Goal: Task Accomplishment & Management: Complete application form

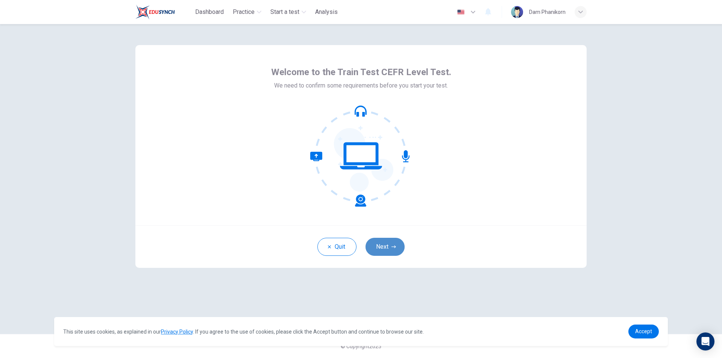
click at [386, 248] on button "Next" at bounding box center [384, 247] width 39 height 18
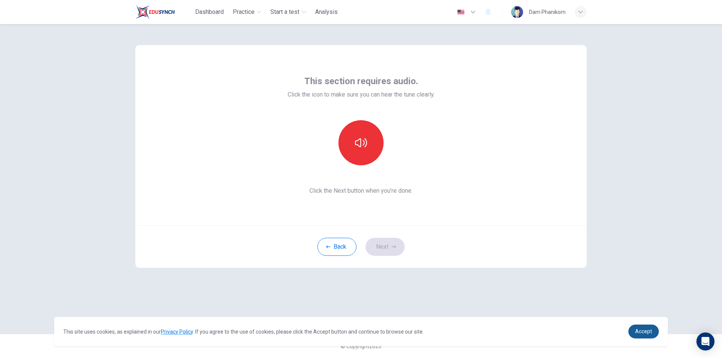
click at [642, 329] on link "Accept" at bounding box center [643, 332] width 30 height 14
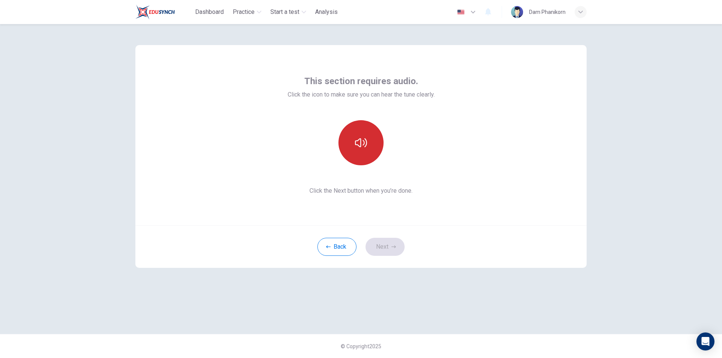
click at [356, 147] on icon "button" at bounding box center [361, 143] width 12 height 12
click at [358, 145] on icon "button" at bounding box center [361, 143] width 12 height 12
drag, startPoint x: 390, startPoint y: 247, endPoint x: 420, endPoint y: 223, distance: 38.6
click at [390, 247] on button "Next" at bounding box center [384, 247] width 39 height 18
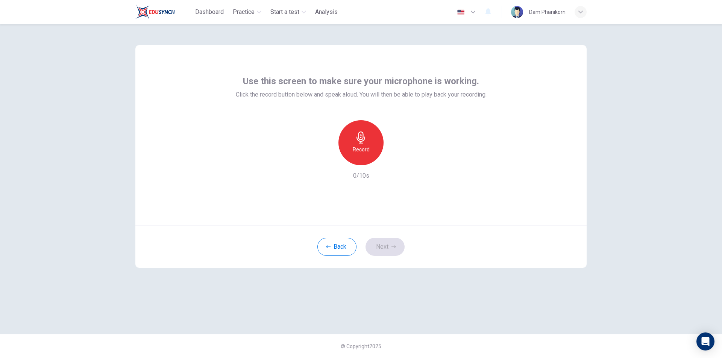
click at [362, 141] on icon "button" at bounding box center [360, 138] width 9 height 12
click at [359, 142] on icon "button" at bounding box center [361, 138] width 12 height 12
click at [366, 145] on h6 "Record" at bounding box center [361, 149] width 17 height 9
click at [360, 140] on icon "button" at bounding box center [361, 138] width 12 height 12
click at [397, 160] on icon "button" at bounding box center [396, 160] width 8 height 8
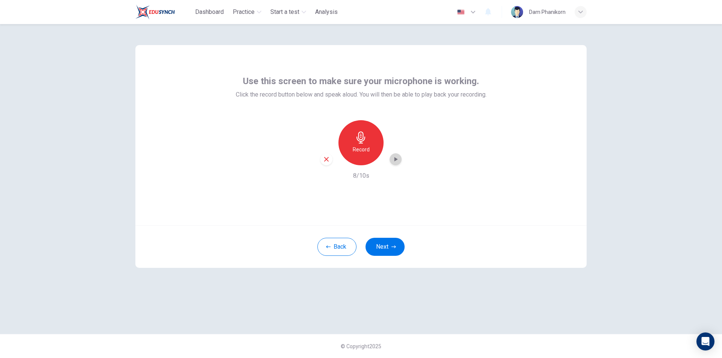
click at [397, 159] on icon "button" at bounding box center [395, 159] width 3 height 5
click at [358, 144] on div "Record" at bounding box center [360, 142] width 45 height 45
click at [400, 160] on div "button" at bounding box center [395, 159] width 12 height 12
click at [361, 140] on icon "button" at bounding box center [360, 138] width 9 height 12
click at [394, 161] on icon "button" at bounding box center [396, 160] width 8 height 8
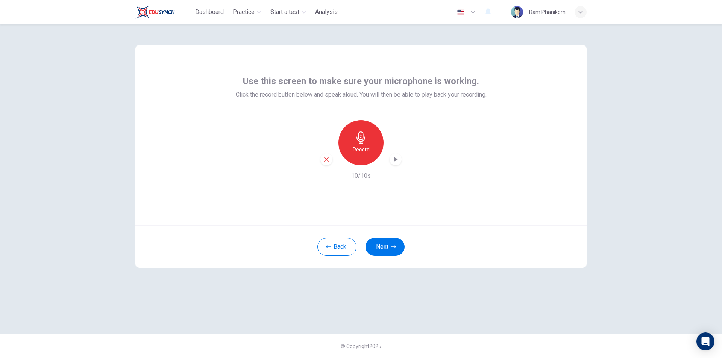
click at [394, 161] on icon "button" at bounding box center [396, 160] width 8 height 8
click at [361, 143] on icon "button" at bounding box center [360, 138] width 9 height 12
click at [381, 246] on button "Next" at bounding box center [384, 247] width 39 height 18
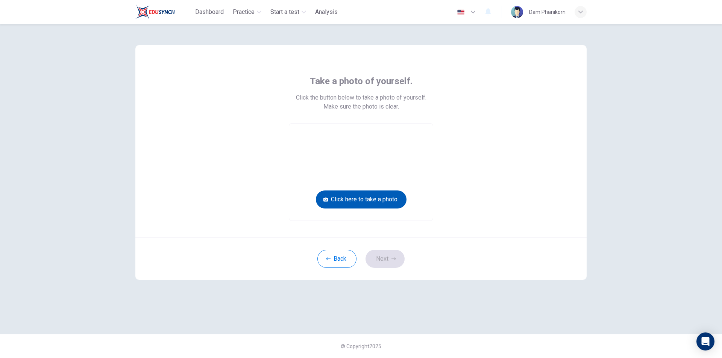
click at [359, 200] on button "Click here to take a photo" at bounding box center [361, 200] width 91 height 18
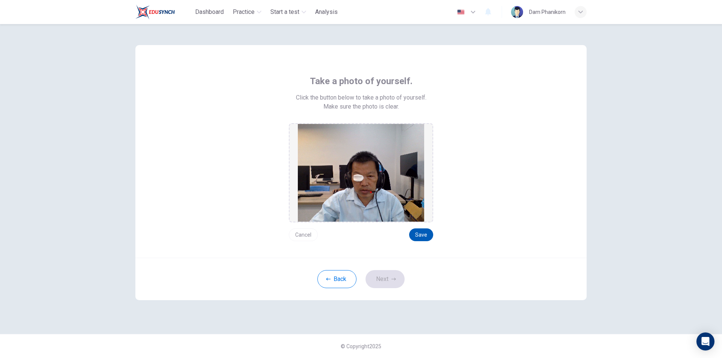
click at [423, 235] on button "Save" at bounding box center [421, 235] width 24 height 13
click at [385, 280] on button "Next" at bounding box center [384, 279] width 39 height 18
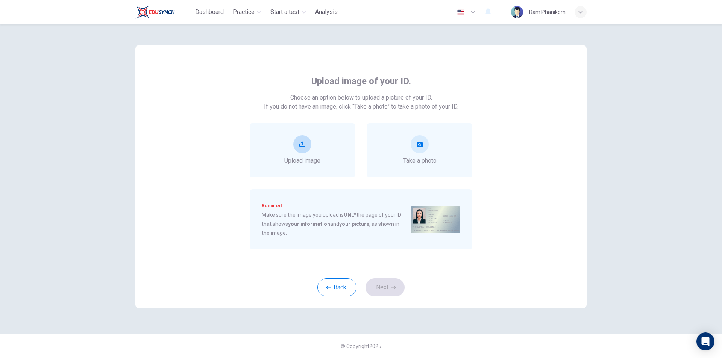
click at [300, 145] on icon "upload" at bounding box center [302, 144] width 6 height 6
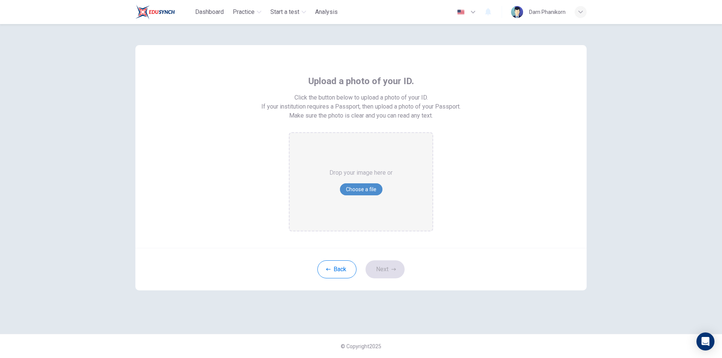
click at [362, 188] on button "Choose a file" at bounding box center [361, 189] width 42 height 12
click at [345, 271] on button "Back" at bounding box center [336, 270] width 39 height 18
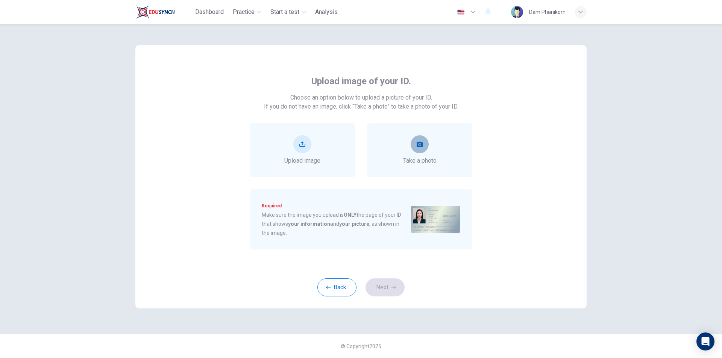
click at [424, 147] on button "take photo" at bounding box center [419, 144] width 18 height 18
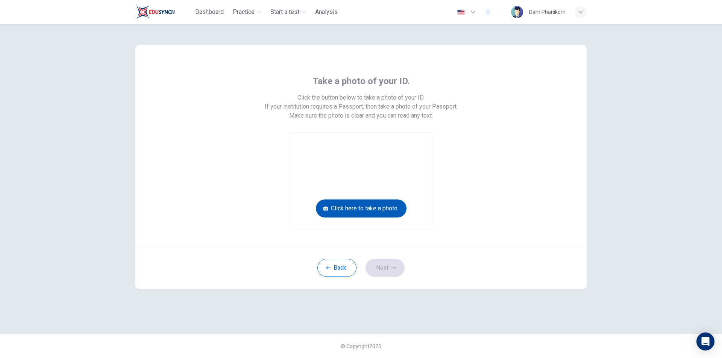
click at [369, 211] on button "Click here to take a photo" at bounding box center [361, 209] width 91 height 18
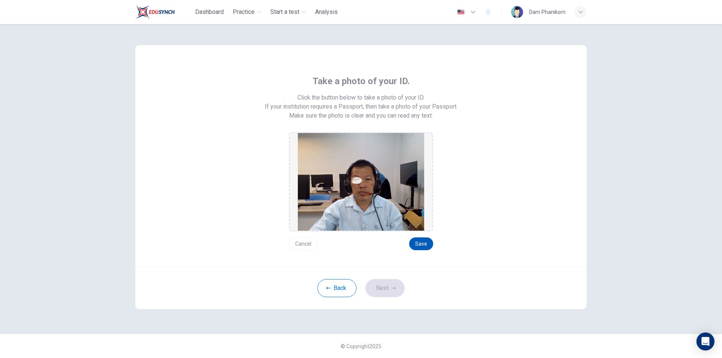
click at [421, 245] on button "Save" at bounding box center [421, 244] width 24 height 13
click at [302, 244] on button "Cancel" at bounding box center [303, 244] width 29 height 13
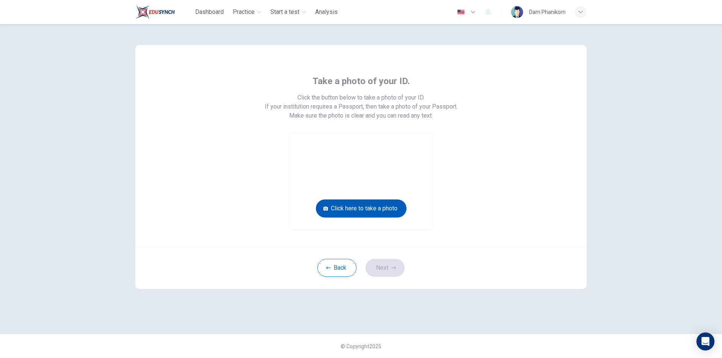
click at [374, 210] on button "Click here to take a photo" at bounding box center [361, 209] width 91 height 18
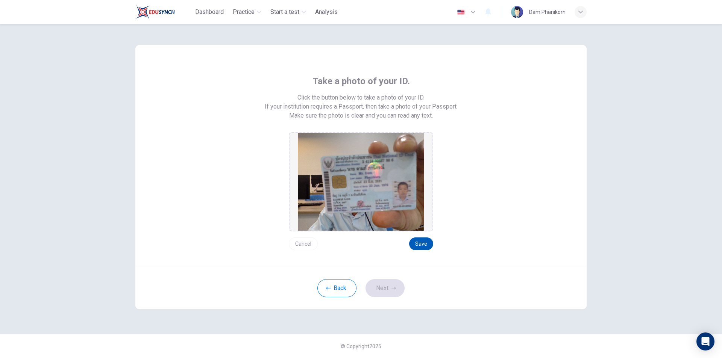
click at [423, 241] on button "Save" at bounding box center [421, 244] width 24 height 13
click at [423, 245] on button "Save" at bounding box center [421, 244] width 24 height 13
click at [384, 292] on button "Next" at bounding box center [384, 288] width 39 height 18
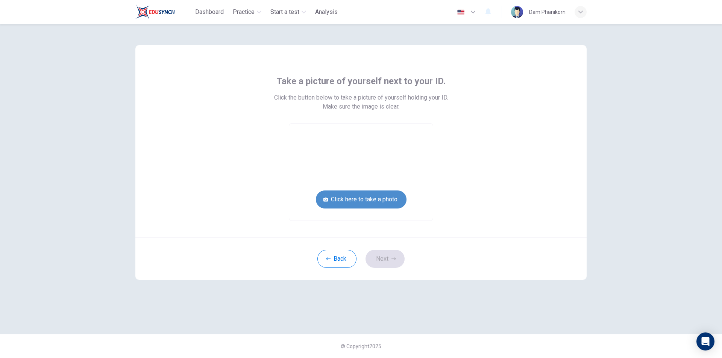
click at [368, 200] on button "Click here to take a photo" at bounding box center [361, 200] width 91 height 18
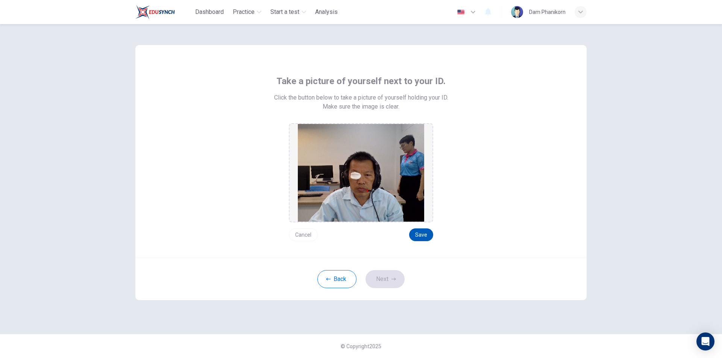
click at [418, 232] on button "Save" at bounding box center [421, 235] width 24 height 13
click at [383, 281] on button "Next" at bounding box center [384, 279] width 39 height 18
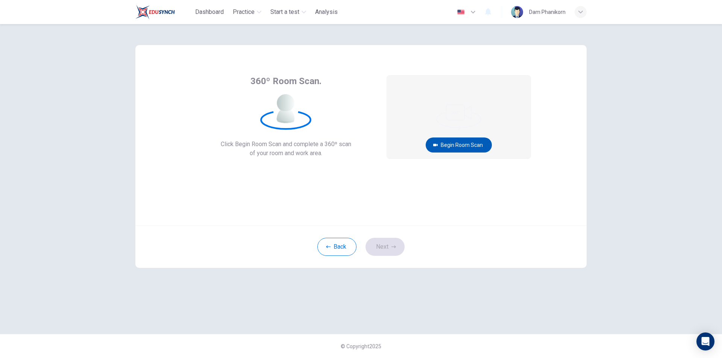
click at [468, 143] on button "Begin Room Scan" at bounding box center [459, 145] width 66 height 15
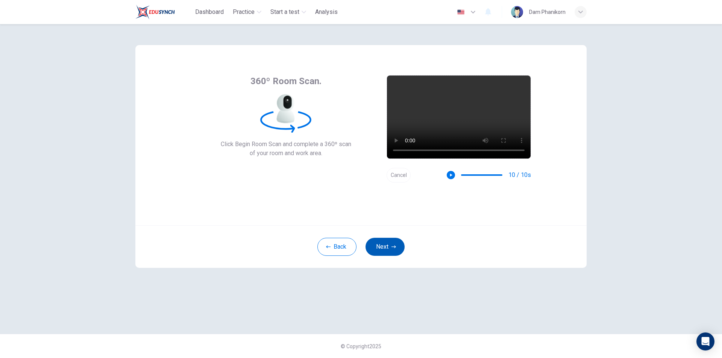
click at [386, 244] on button "Next" at bounding box center [384, 247] width 39 height 18
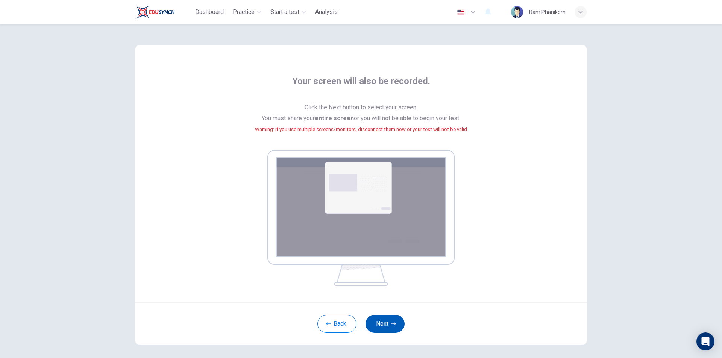
click at [381, 323] on button "Next" at bounding box center [384, 324] width 39 height 18
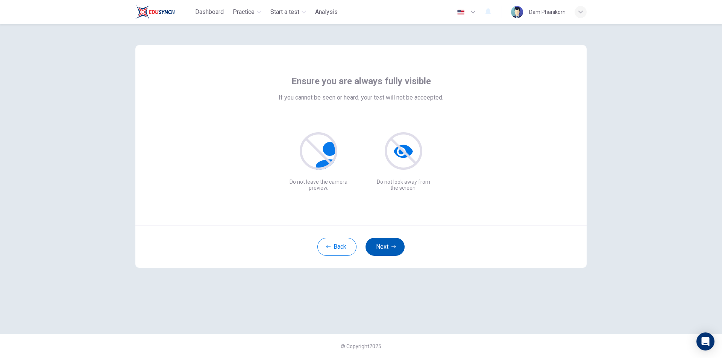
click at [383, 247] on button "Next" at bounding box center [384, 247] width 39 height 18
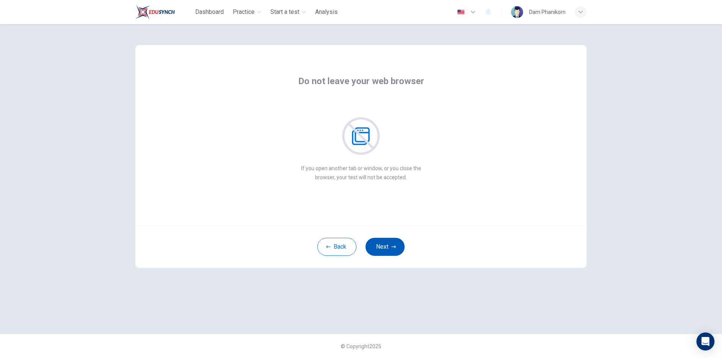
click at [383, 247] on button "Next" at bounding box center [384, 247] width 39 height 18
click at [384, 246] on button "Next" at bounding box center [384, 247] width 39 height 18
click at [380, 245] on button "Next" at bounding box center [384, 247] width 39 height 18
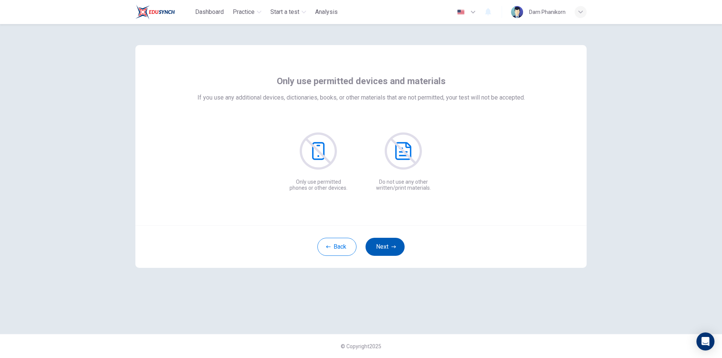
click at [385, 245] on button "Next" at bounding box center [384, 247] width 39 height 18
click at [381, 247] on button "Next" at bounding box center [384, 247] width 39 height 18
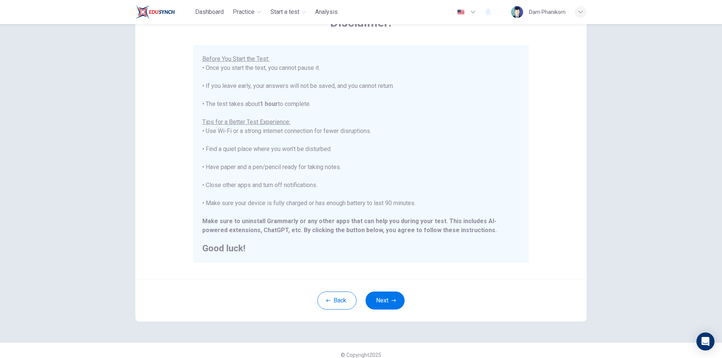
scroll to position [60, 0]
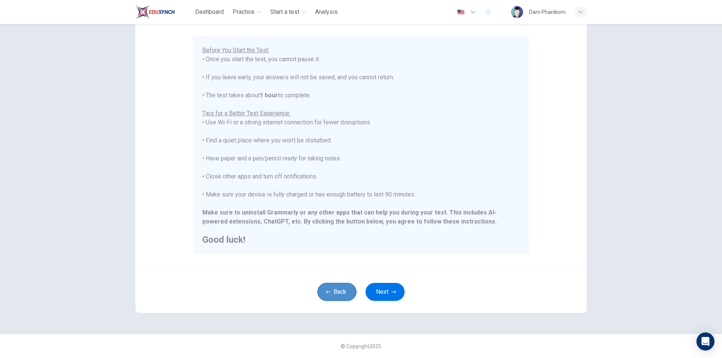
click at [334, 294] on button "Back" at bounding box center [336, 292] width 39 height 18
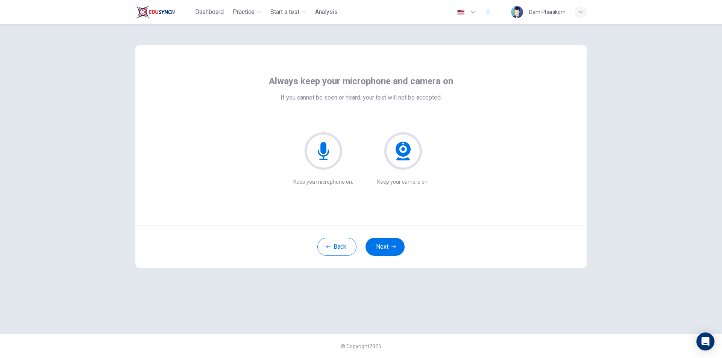
click at [325, 150] on icon at bounding box center [323, 151] width 11 height 18
click at [327, 155] on icon at bounding box center [323, 151] width 11 height 18
click at [389, 246] on button "Next" at bounding box center [384, 247] width 39 height 18
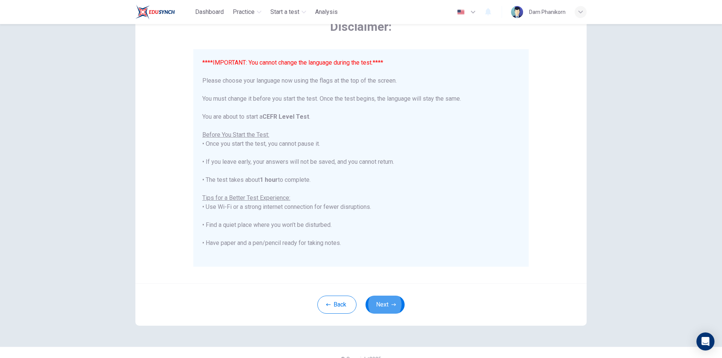
scroll to position [60, 0]
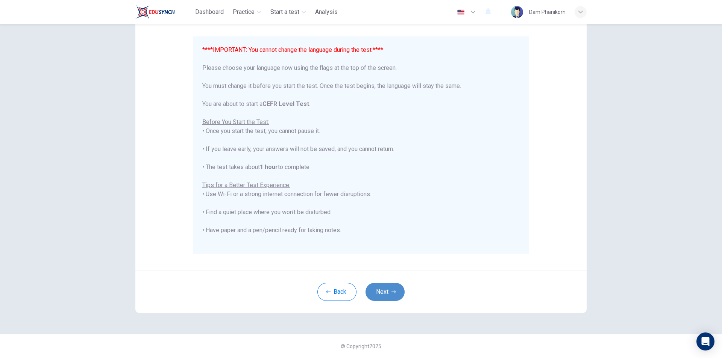
click at [384, 290] on button "Next" at bounding box center [384, 292] width 39 height 18
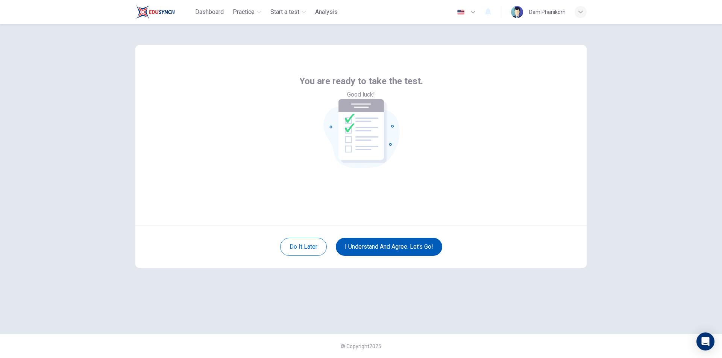
click at [370, 246] on button "I understand and agree. Let’s go!" at bounding box center [389, 247] width 106 height 18
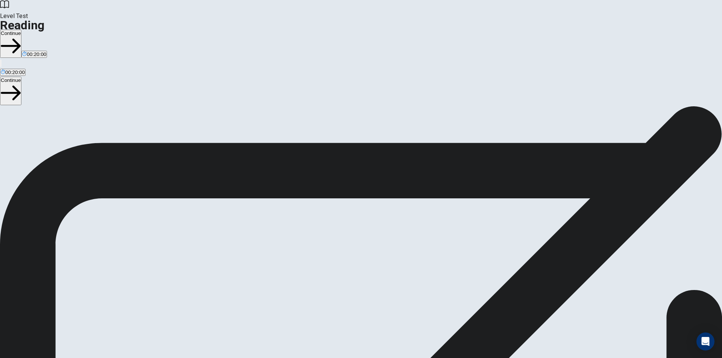
click at [21, 30] on button "Continue" at bounding box center [10, 44] width 21 height 28
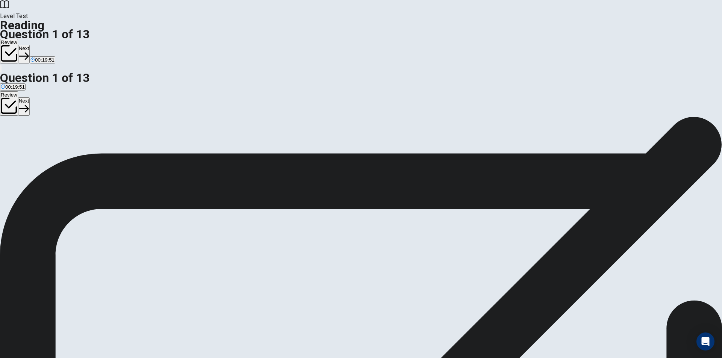
click at [30, 45] on button "Next" at bounding box center [24, 54] width 12 height 18
click at [42, 45] on button "Next" at bounding box center [36, 54] width 12 height 18
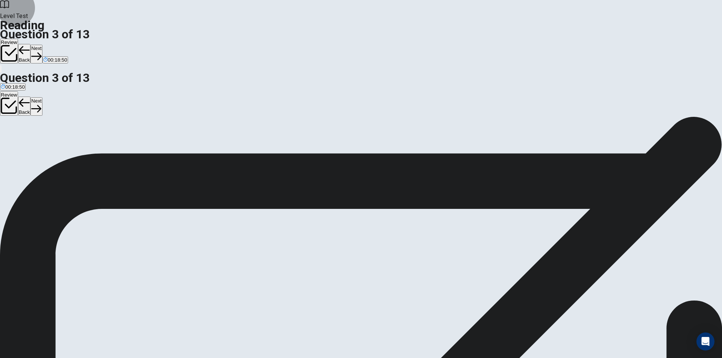
click at [42, 45] on button "Next" at bounding box center [36, 54] width 12 height 18
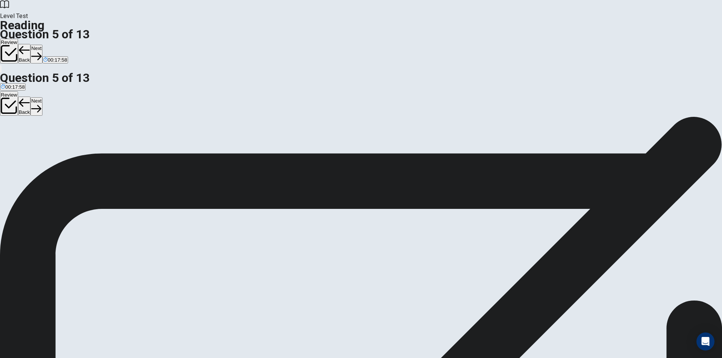
click at [42, 45] on button "Next" at bounding box center [36, 54] width 12 height 18
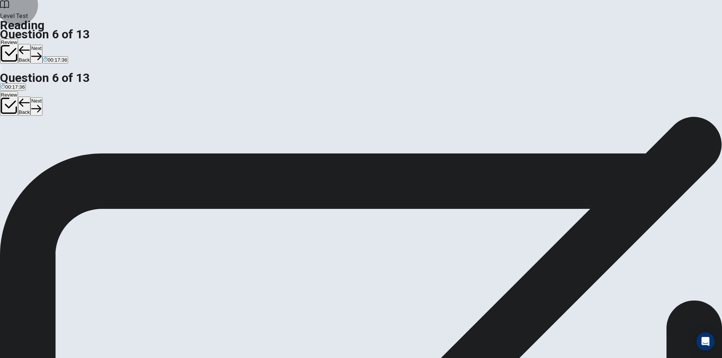
click at [42, 45] on button "Next" at bounding box center [36, 54] width 12 height 18
drag, startPoint x: 160, startPoint y: 161, endPoint x: 162, endPoint y: 167, distance: 6.6
click at [42, 45] on button "Next" at bounding box center [36, 54] width 12 height 18
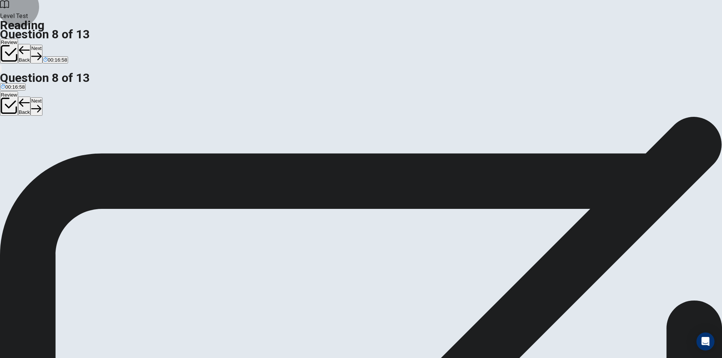
click at [42, 45] on button "Next" at bounding box center [36, 54] width 12 height 18
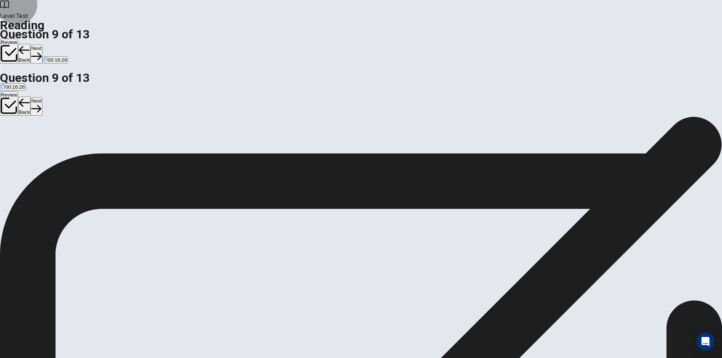
click at [42, 45] on button "Next" at bounding box center [36, 54] width 12 height 18
drag, startPoint x: 159, startPoint y: 154, endPoint x: 186, endPoint y: 151, distance: 27.3
click at [42, 45] on button "Next" at bounding box center [36, 54] width 12 height 18
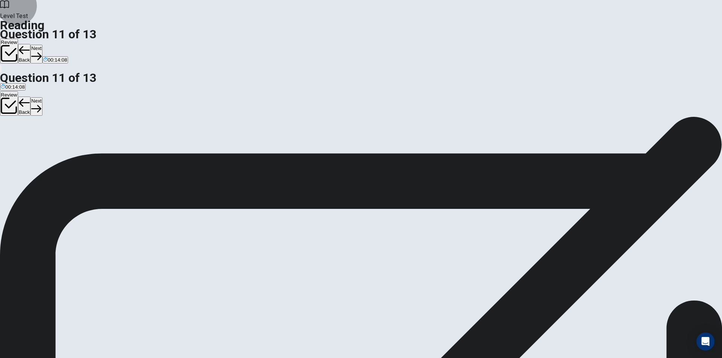
click at [42, 45] on button "Next" at bounding box center [36, 54] width 12 height 18
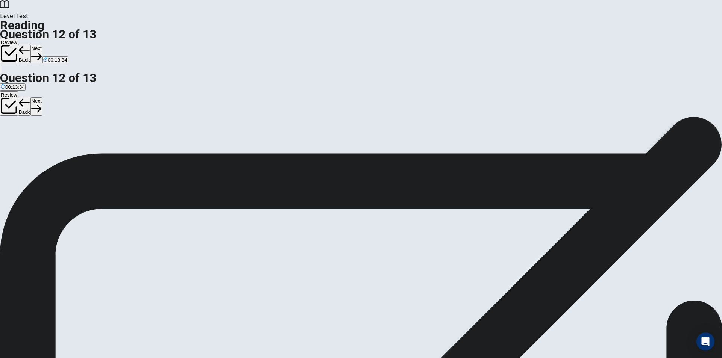
click at [31, 44] on button "Back" at bounding box center [24, 54] width 13 height 20
click at [42, 45] on button "Next" at bounding box center [36, 54] width 12 height 18
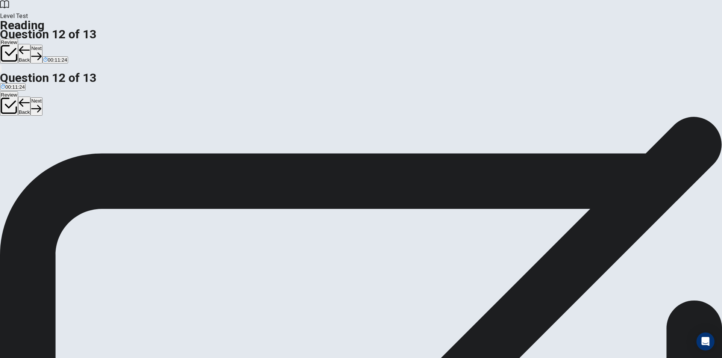
click at [42, 45] on button "Next" at bounding box center [36, 54] width 12 height 18
drag, startPoint x: 216, startPoint y: 183, endPoint x: 348, endPoint y: 165, distance: 133.1
drag, startPoint x: 207, startPoint y: 224, endPoint x: 333, endPoint y: 209, distance: 126.4
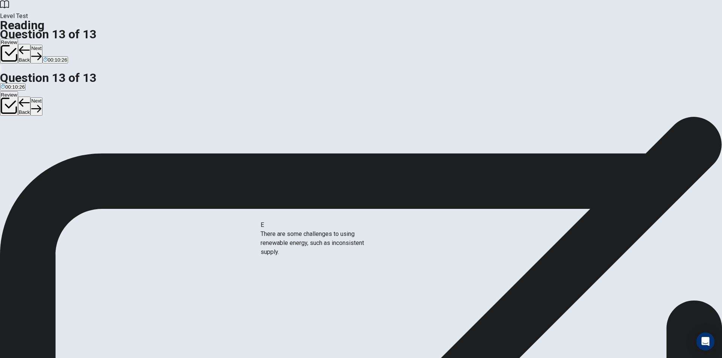
drag, startPoint x: 207, startPoint y: 264, endPoint x: 333, endPoint y: 241, distance: 128.0
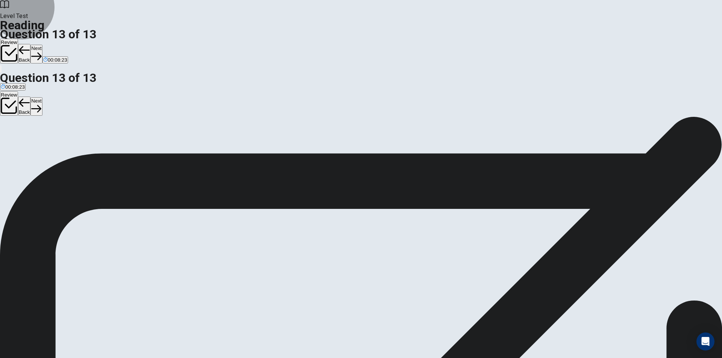
click at [31, 44] on button "Back" at bounding box center [24, 54] width 13 height 20
drag, startPoint x: 518, startPoint y: 47, endPoint x: 539, endPoint y: 60, distance: 24.8
click at [42, 45] on button "Next" at bounding box center [36, 54] width 12 height 18
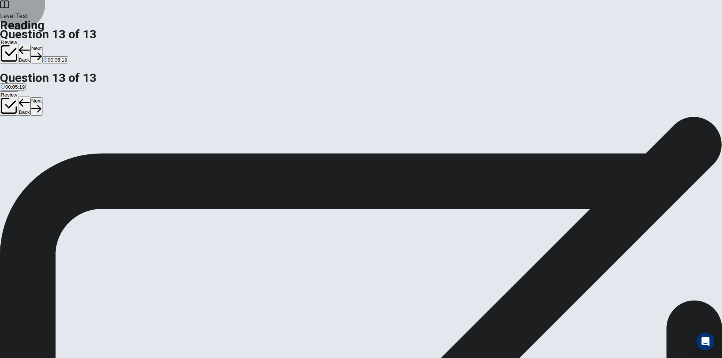
click at [23, 135] on button "View Text" at bounding box center [11, 150] width 23 height 30
click at [34, 135] on button "View Question" at bounding box center [17, 155] width 34 height 41
click at [42, 45] on button "Next" at bounding box center [36, 54] width 12 height 18
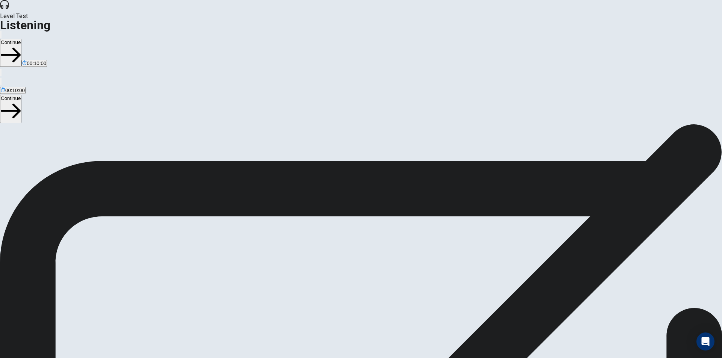
scroll to position [2, 0]
click at [21, 39] on button "Continue" at bounding box center [10, 53] width 21 height 28
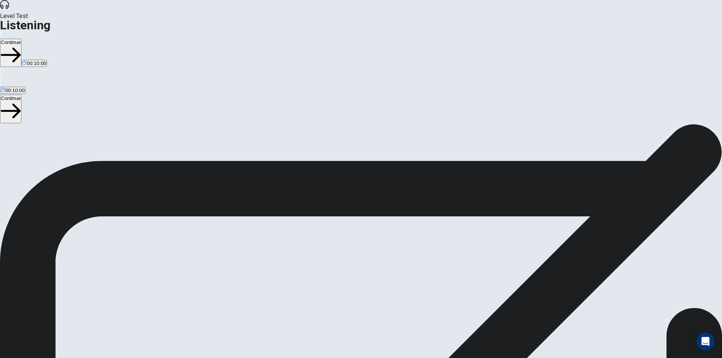
click at [21, 39] on button "Continue" at bounding box center [10, 53] width 21 height 28
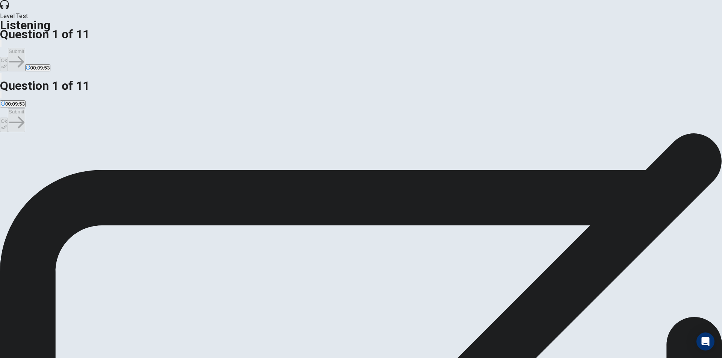
click at [150, 158] on div "D" at bounding box center [132, 155] width 36 height 6
click at [8, 57] on button "Ok" at bounding box center [4, 64] width 8 height 15
click at [25, 48] on button "Submit" at bounding box center [16, 60] width 17 height 24
click at [224, 158] on div "D" at bounding box center [206, 155] width 36 height 6
click at [8, 57] on button "Ok" at bounding box center [4, 64] width 8 height 15
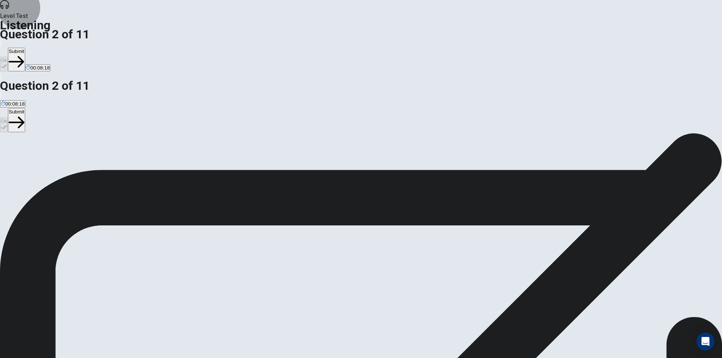
click at [25, 48] on button "Submit" at bounding box center [16, 60] width 17 height 24
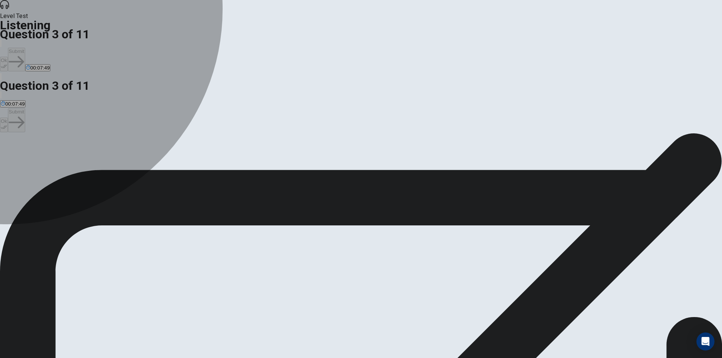
drag, startPoint x: 257, startPoint y: 183, endPoint x: 265, endPoint y: 181, distance: 8.5
click at [257, 158] on div "D" at bounding box center [232, 155] width 79 height 6
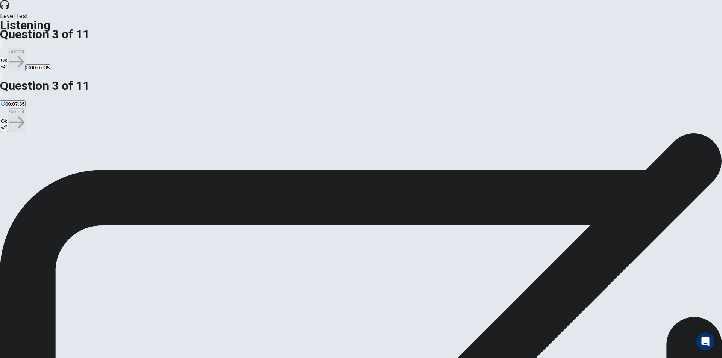
click at [8, 57] on button "Ok" at bounding box center [4, 64] width 8 height 15
click at [25, 48] on button "Submit" at bounding box center [16, 60] width 17 height 24
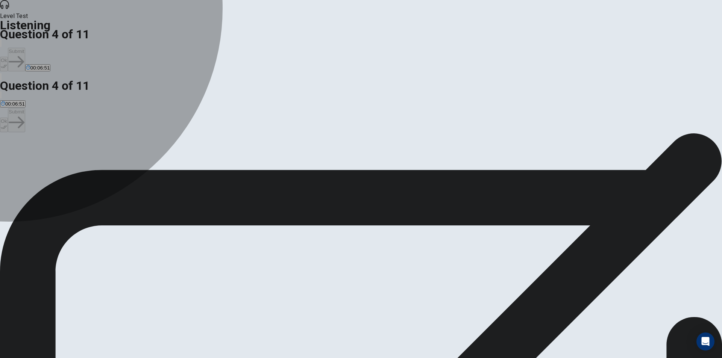
click at [213, 154] on div "C" at bounding box center [173, 155] width 79 height 6
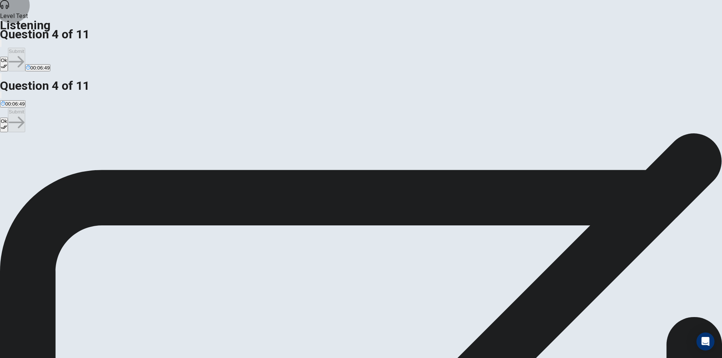
click at [8, 57] on button "Ok" at bounding box center [4, 64] width 8 height 15
click at [25, 48] on button "Submit" at bounding box center [16, 60] width 17 height 24
click at [59, 152] on div "B" at bounding box center [38, 155] width 42 height 6
click at [8, 57] on button "Ok" at bounding box center [4, 64] width 8 height 15
click at [25, 48] on button "Submit" at bounding box center [16, 60] width 17 height 24
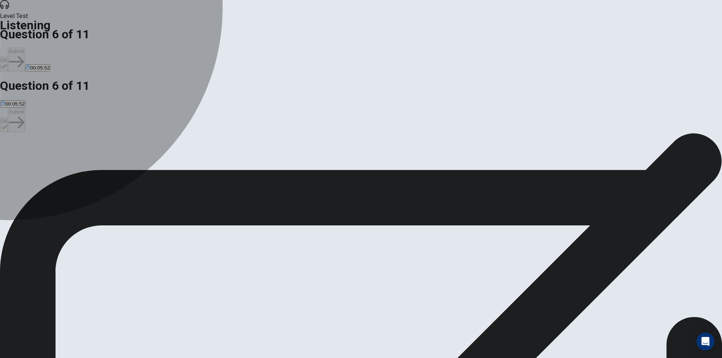
click at [109, 152] on div "A" at bounding box center [55, 155] width 109 height 6
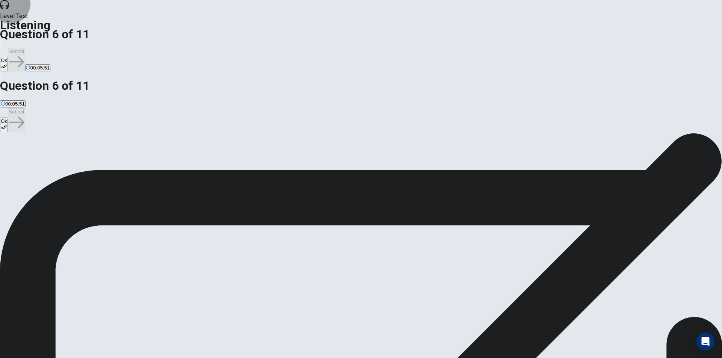
click at [8, 57] on button "Ok" at bounding box center [4, 64] width 8 height 15
click at [25, 48] on button "Submit" at bounding box center [16, 60] width 17 height 24
click at [94, 152] on div "A" at bounding box center [47, 155] width 93 height 6
click at [8, 57] on button "Ok" at bounding box center [4, 64] width 8 height 15
click at [25, 48] on button "Submit" at bounding box center [16, 60] width 17 height 24
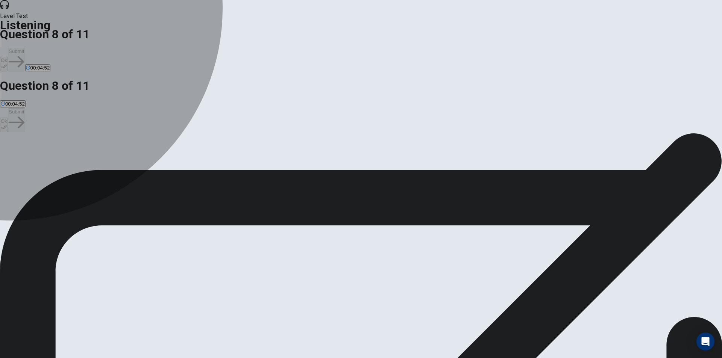
click at [109, 152] on div "A" at bounding box center [55, 155] width 108 height 6
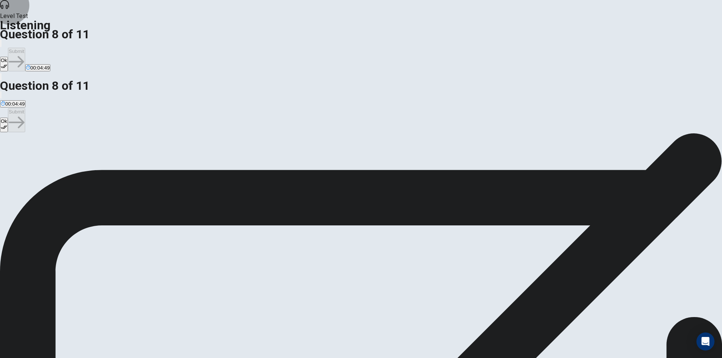
click at [8, 57] on button "Ok" at bounding box center [4, 64] width 8 height 15
click at [25, 48] on button "Submit" at bounding box center [16, 60] width 17 height 24
click at [8, 57] on button "Ok" at bounding box center [4, 64] width 8 height 15
click at [25, 48] on button "Submit" at bounding box center [16, 60] width 17 height 24
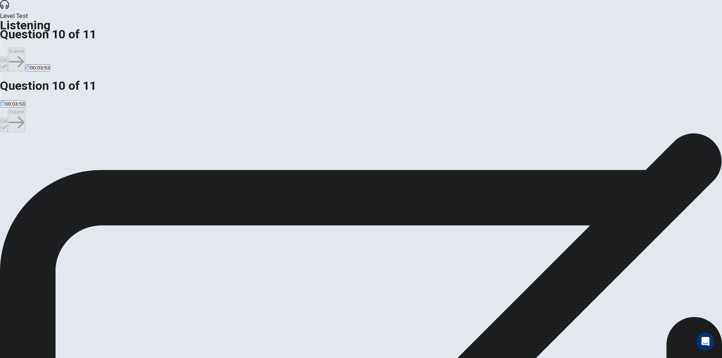
click at [103, 152] on div "A" at bounding box center [52, 155] width 103 height 6
click at [8, 57] on button "Ok" at bounding box center [4, 64] width 8 height 15
click at [25, 48] on button "Submit" at bounding box center [16, 60] width 17 height 24
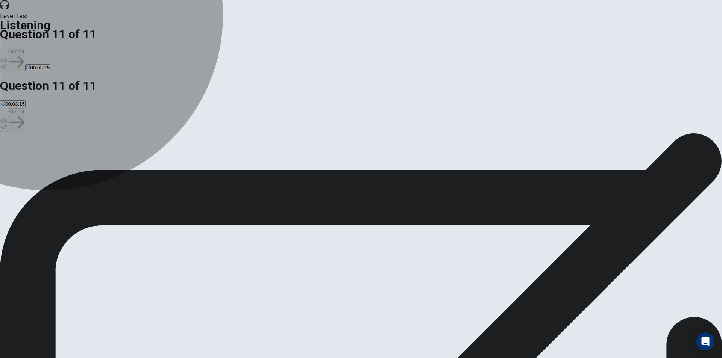
click at [245, 164] on button "D Save money for tickets." at bounding box center [218, 157] width 54 height 13
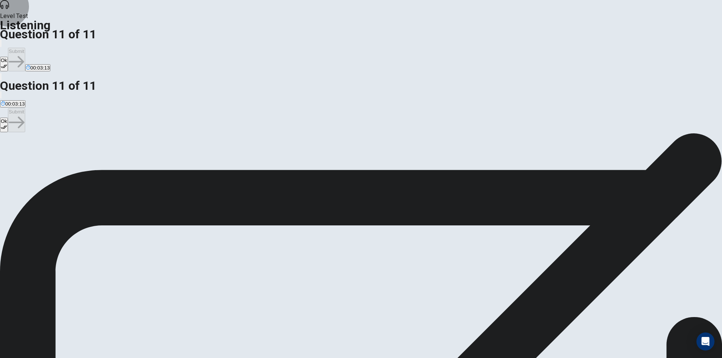
click at [8, 57] on button "Ok" at bounding box center [4, 64] width 8 height 15
click at [25, 48] on button "Submit" at bounding box center [16, 60] width 17 height 24
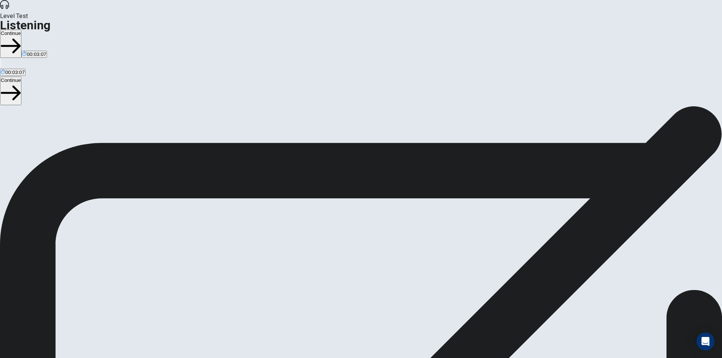
click at [21, 30] on button "Continue" at bounding box center [10, 44] width 21 height 28
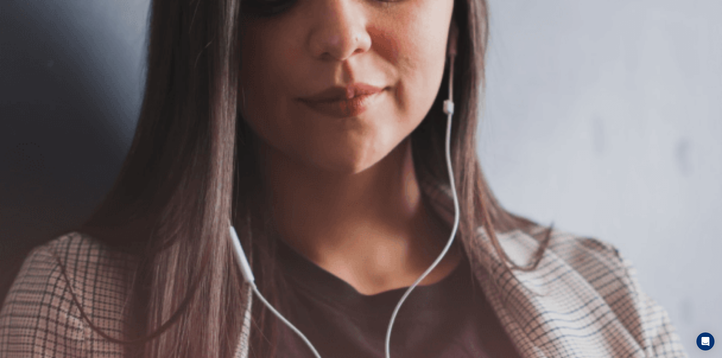
scroll to position [38, 0]
click at [21, 39] on button "Continue" at bounding box center [10, 53] width 21 height 28
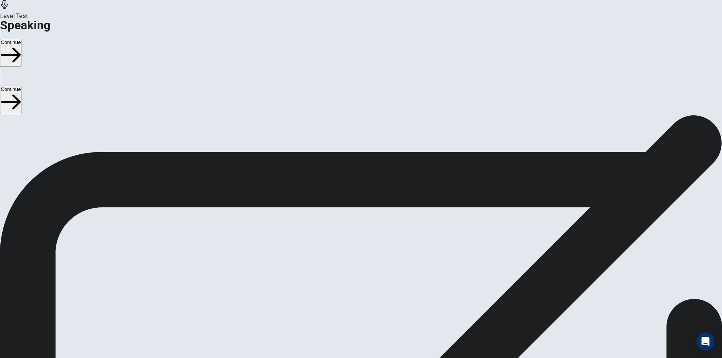
click at [374, 254] on icon at bounding box center [361, 267] width 27 height 27
click at [372, 202] on icon at bounding box center [361, 213] width 23 height 23
click at [372, 202] on icon at bounding box center [368, 204] width 7 height 5
click at [353, 228] on button "Play Audio" at bounding box center [352, 231] width 2 height 7
click at [350, 233] on icon "Record Again" at bounding box center [350, 233] width 0 height 0
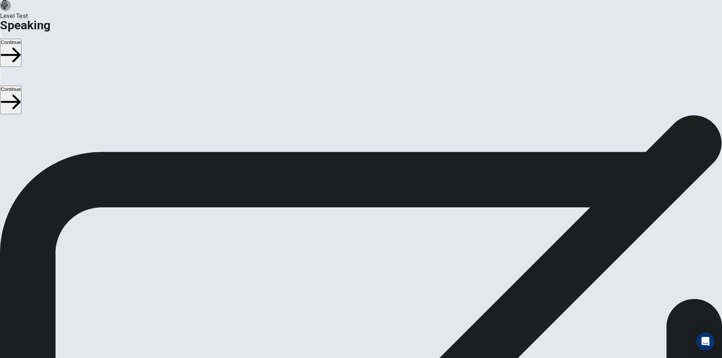
click at [360, 233] on icon "Play Audio" at bounding box center [356, 237] width 7 height 9
click at [21, 39] on button "Continue" at bounding box center [10, 53] width 21 height 28
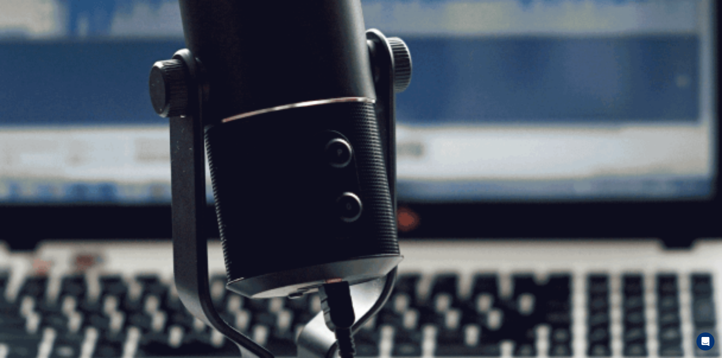
click at [21, 39] on button "Continue" at bounding box center [10, 53] width 21 height 28
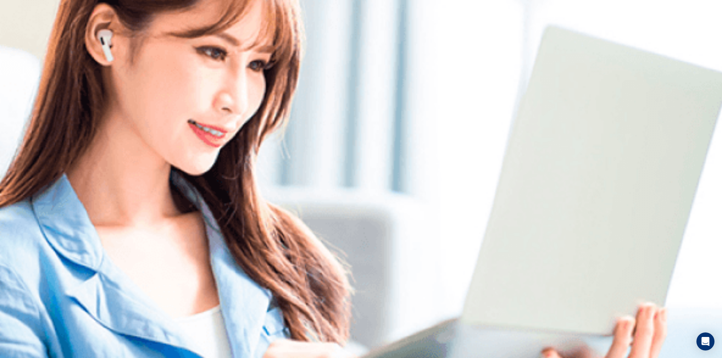
scroll to position [0, 0]
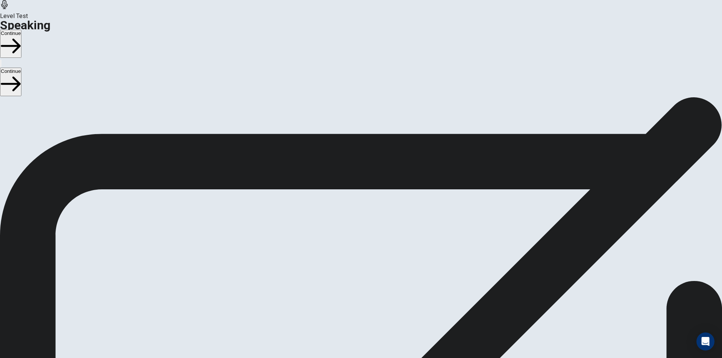
click at [21, 30] on button "Continue" at bounding box center [10, 44] width 21 height 28
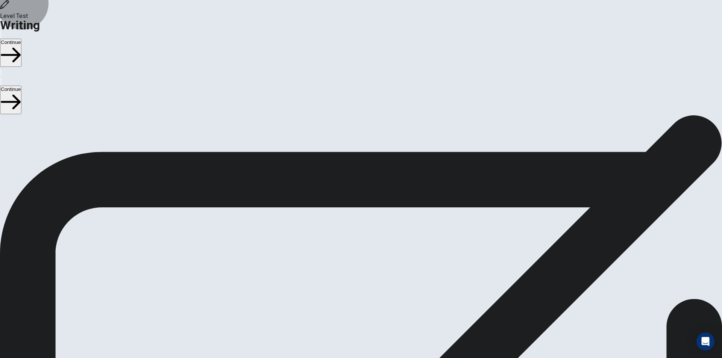
click at [21, 39] on button "Continue" at bounding box center [10, 53] width 21 height 28
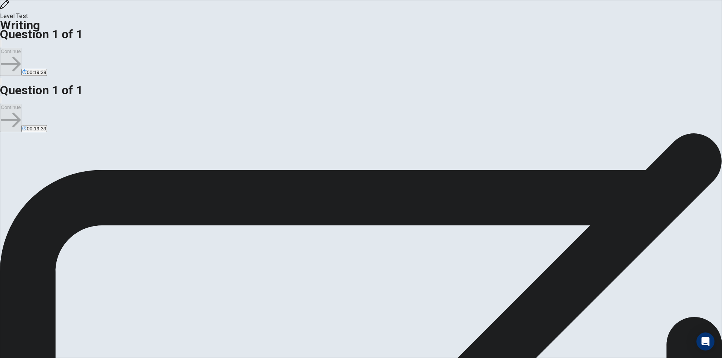
drag, startPoint x: 396, startPoint y: 101, endPoint x: 402, endPoint y: 101, distance: 6.0
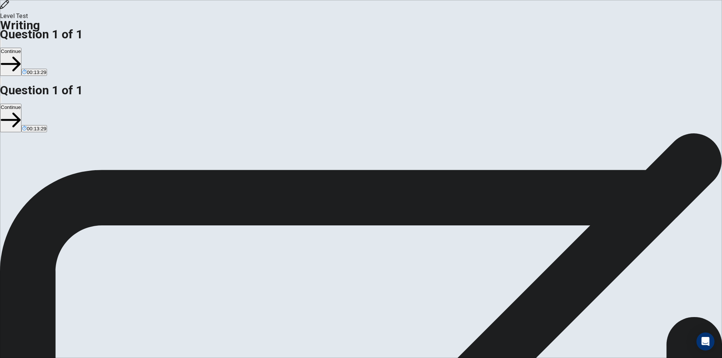
drag, startPoint x: 398, startPoint y: 108, endPoint x: 550, endPoint y: 120, distance: 151.9
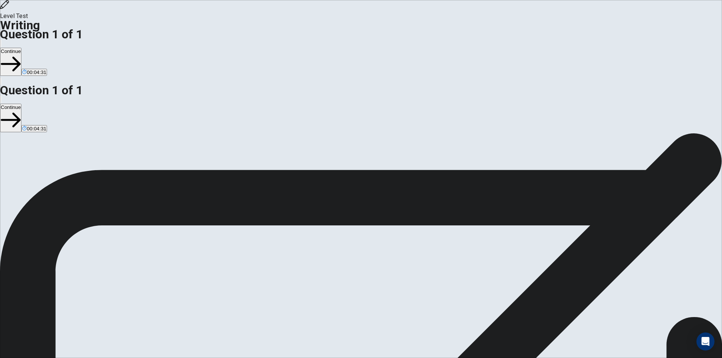
drag, startPoint x: 460, startPoint y: 162, endPoint x: 577, endPoint y: 167, distance: 117.0
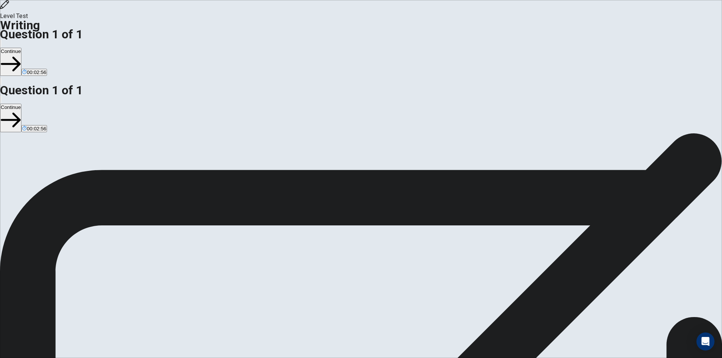
type textarea "**********"
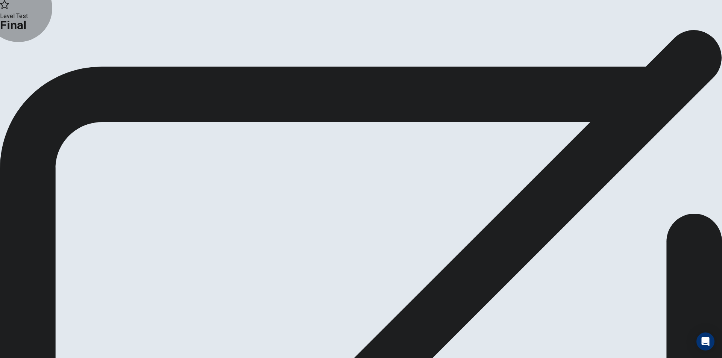
click at [60, 67] on button "Continue" at bounding box center [44, 62] width 30 height 10
